Goal: Task Accomplishment & Management: Manage account settings

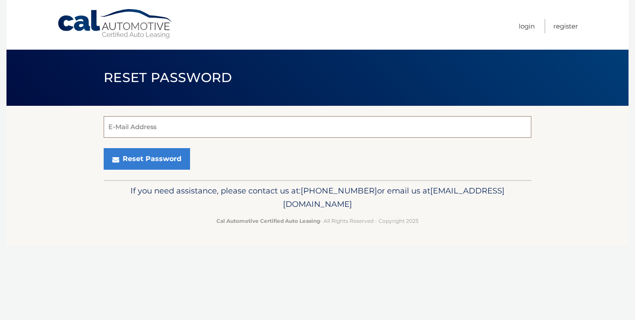
click at [147, 128] on input "E-Mail Address" at bounding box center [318, 127] width 428 height 22
type input "andreweder@gmail.com"
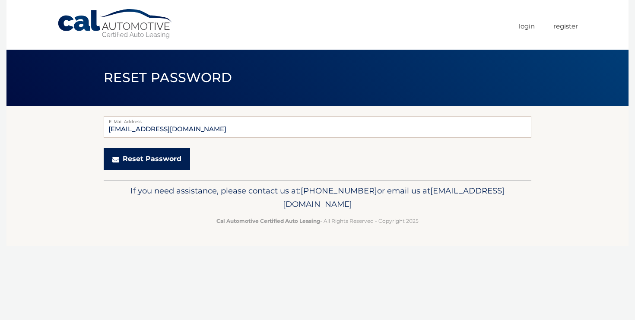
click at [149, 157] on button "Reset Password" at bounding box center [147, 159] width 86 height 22
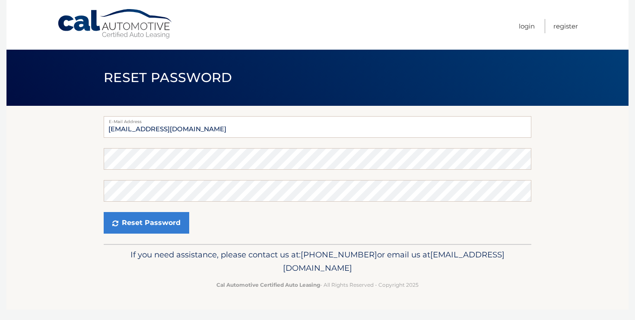
click at [541, 160] on section "E-Mail Address [EMAIL_ADDRESS][DOMAIN_NAME] Password Confirm Password Reset Pas…" at bounding box center [317, 175] width 622 height 138
click at [153, 224] on button "Reset Password" at bounding box center [147, 223] width 86 height 22
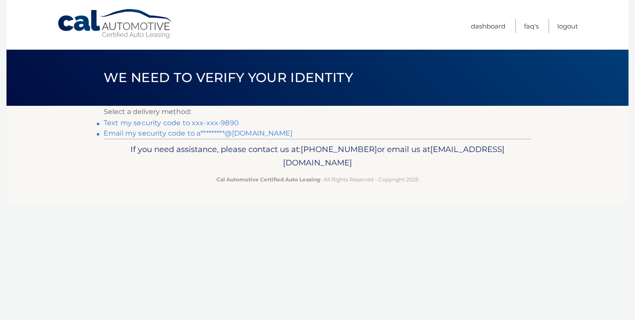
click at [210, 123] on link "Text my security code to xxx-xxx-9890" at bounding box center [171, 123] width 135 height 8
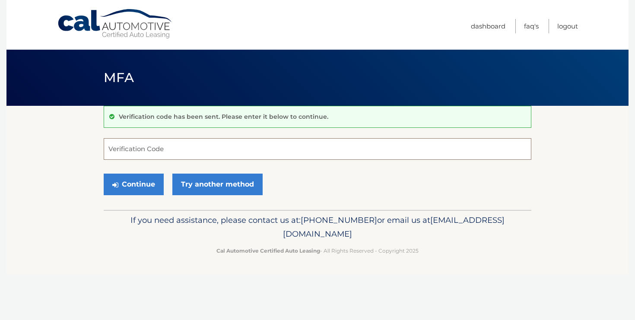
click at [179, 150] on input "Verification Code" at bounding box center [318, 149] width 428 height 22
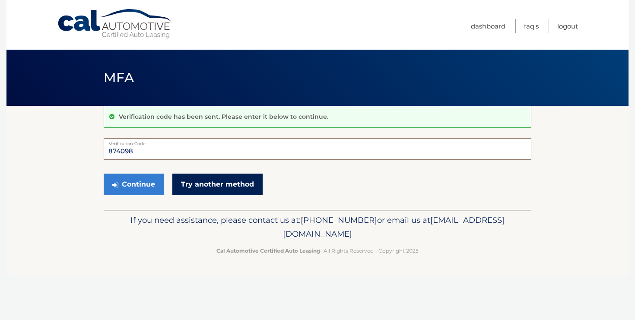
type input "874098"
click at [222, 182] on link "Try another method" at bounding box center [217, 185] width 90 height 22
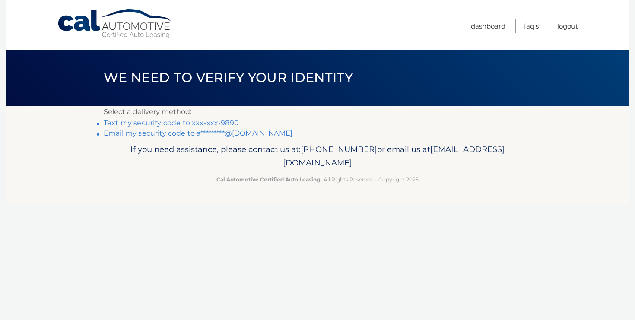
click at [173, 124] on link "Text my security code to xxx-xxx-9890" at bounding box center [171, 123] width 135 height 8
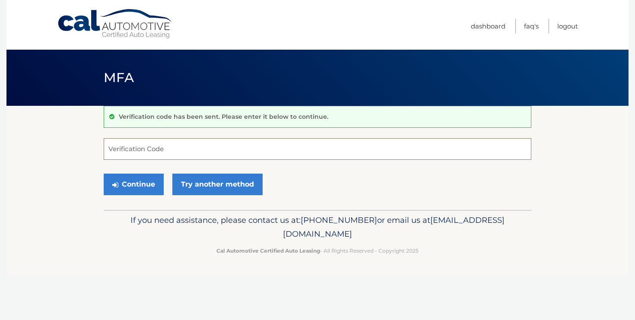
click at [162, 148] on input "Verification Code" at bounding box center [318, 149] width 428 height 22
type input "936392"
click at [133, 187] on button "Continue" at bounding box center [134, 185] width 60 height 22
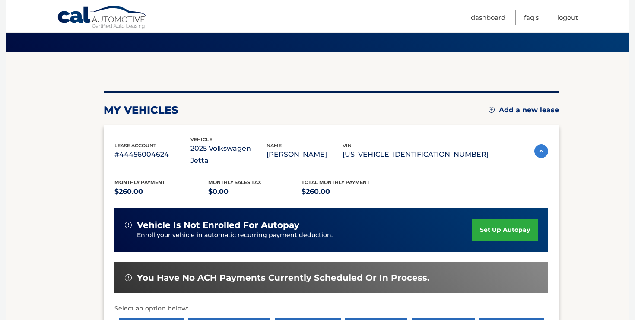
scroll to position [55, 0]
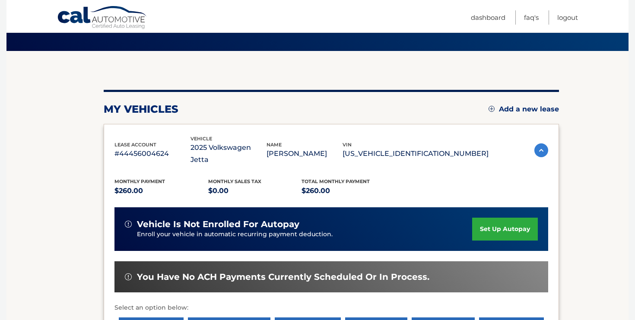
click at [512, 218] on link "set up autopay" at bounding box center [505, 229] width 66 height 23
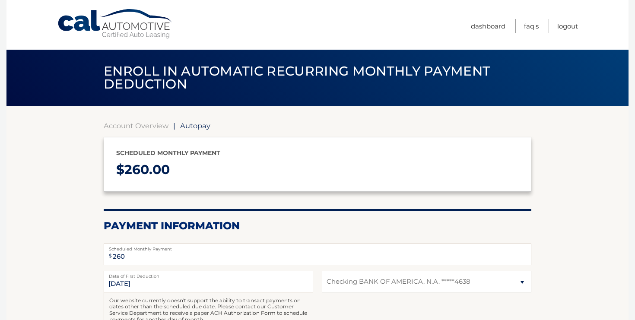
select select "NjgyMjUxMWMtNmY1MC00YTg4LWI5OWMtOTdmNDY3M2RjMjBj"
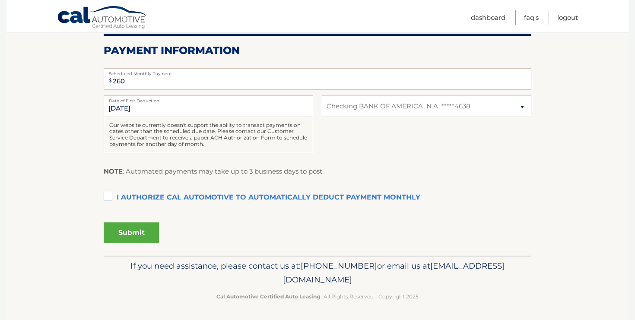
scroll to position [176, 0]
click at [108, 190] on label "I authorize cal automotive to automatically deduct payment monthly This checkbo…" at bounding box center [318, 197] width 428 height 17
click at [0, 0] on input "I authorize cal automotive to automatically deduct payment monthly This checkbo…" at bounding box center [0, 0] width 0 height 0
click at [131, 232] on button "Submit" at bounding box center [131, 232] width 55 height 21
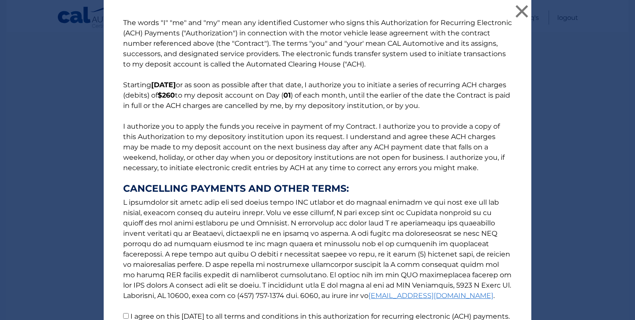
scroll to position [88, 0]
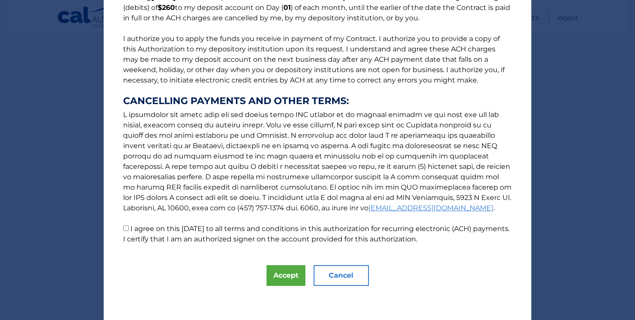
click at [123, 228] on input "I agree on this 09/03/2025 to all terms and conditions in this authorization fo…" at bounding box center [126, 229] width 6 height 6
checkbox input "true"
click at [281, 274] on button "Accept" at bounding box center [286, 275] width 39 height 21
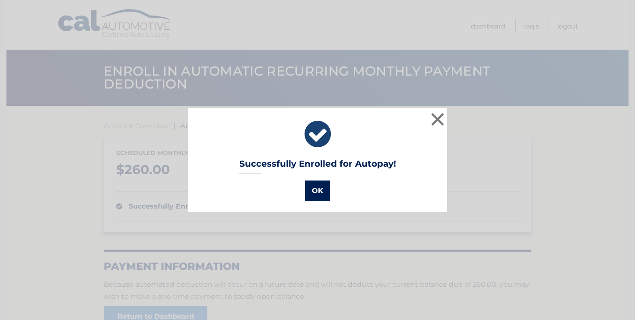
click at [322, 194] on button "OK" at bounding box center [317, 191] width 25 height 21
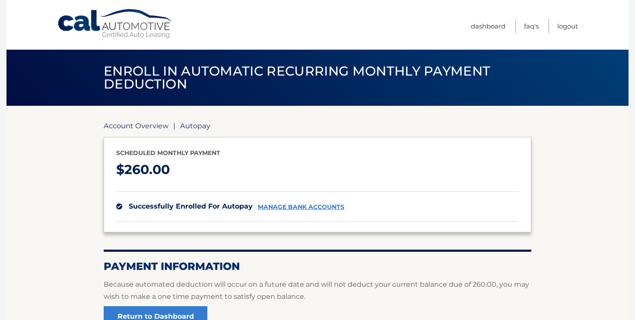
click at [136, 124] on link "Account Overview" at bounding box center [136, 125] width 65 height 9
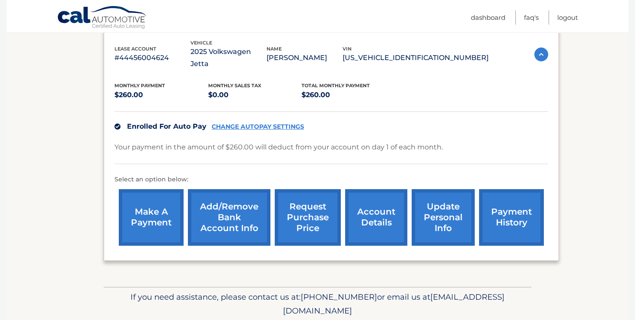
scroll to position [169, 0]
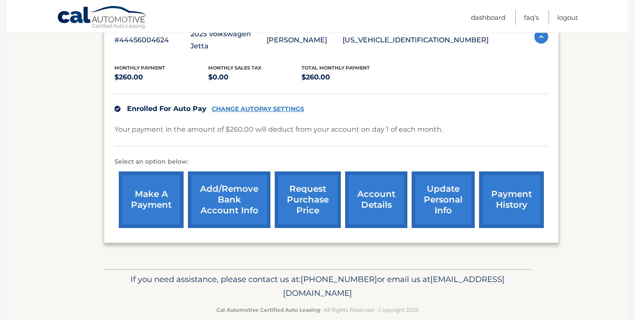
click at [380, 190] on link "account details" at bounding box center [376, 200] width 62 height 57
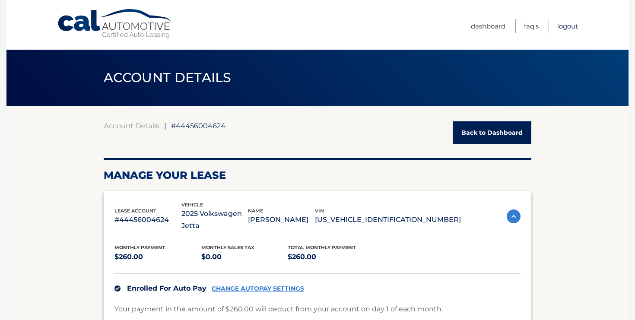
click at [570, 26] on link "Logout" at bounding box center [567, 26] width 21 height 14
